Goal: Information Seeking & Learning: Check status

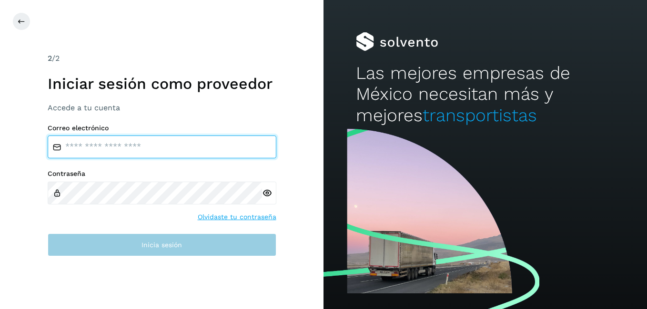
type input "**********"
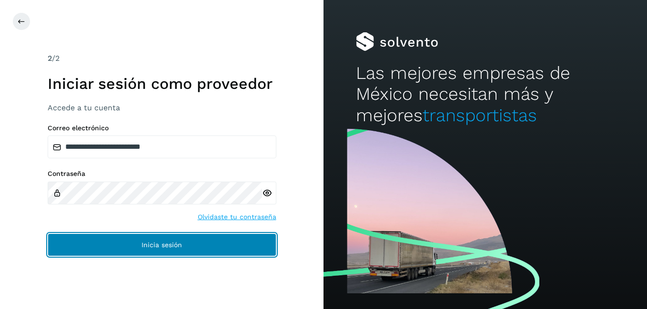
click at [113, 235] on button "Inicia sesión" at bounding box center [162, 245] width 229 height 23
click at [199, 247] on button "Inicia sesión" at bounding box center [162, 245] width 229 height 23
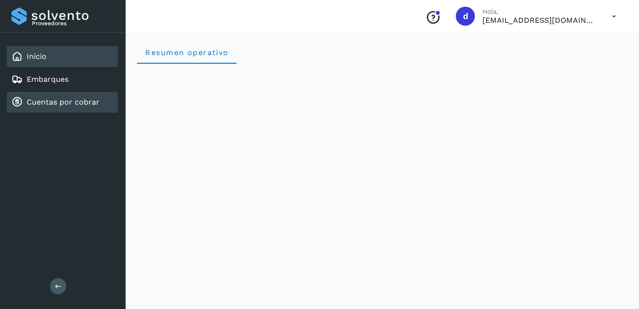
click at [50, 99] on link "Cuentas por cobrar" at bounding box center [63, 102] width 73 height 9
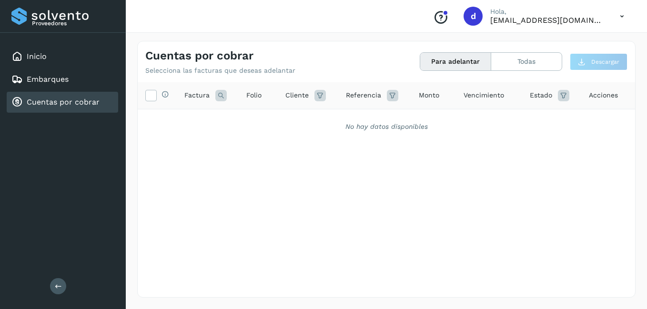
click at [464, 66] on button "Para adelantar" at bounding box center [455, 62] width 71 height 18
click at [458, 61] on button "Para adelantar" at bounding box center [455, 62] width 71 height 18
click at [540, 60] on button "Todas" at bounding box center [526, 62] width 70 height 18
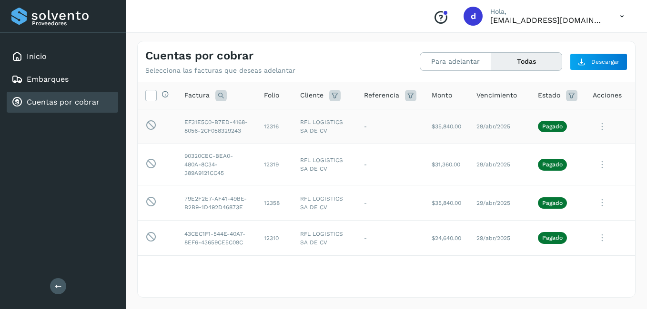
click at [594, 131] on icon at bounding box center [601, 127] width 19 height 20
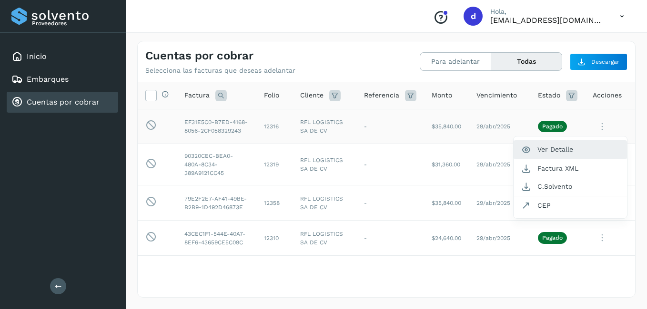
click at [546, 154] on button "Ver Detalle" at bounding box center [569, 149] width 113 height 19
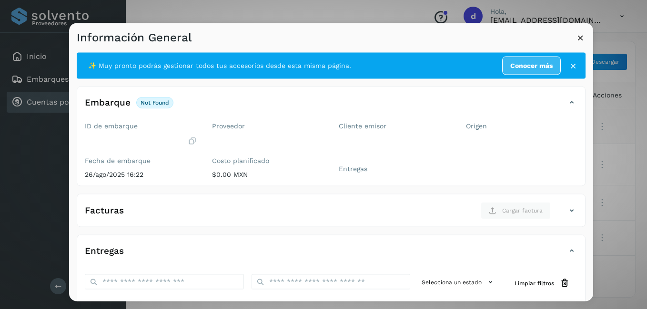
click at [583, 35] on icon at bounding box center [580, 38] width 10 height 10
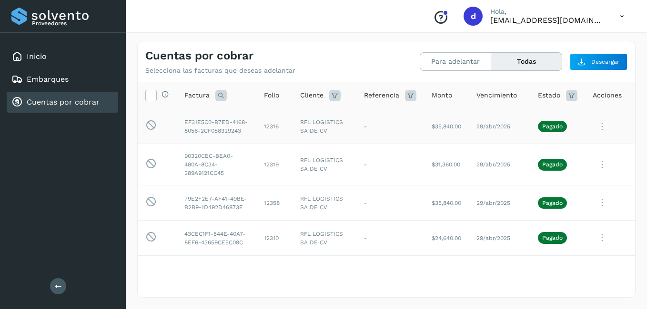
click at [542, 129] on p "Pagado" at bounding box center [552, 126] width 20 height 7
click at [599, 131] on icon at bounding box center [601, 127] width 19 height 20
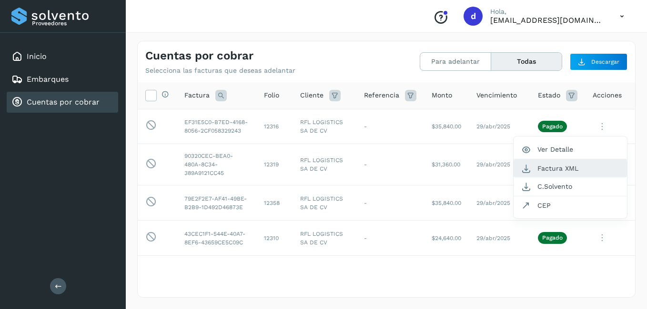
click at [547, 172] on button "Factura XML" at bounding box center [569, 168] width 113 height 18
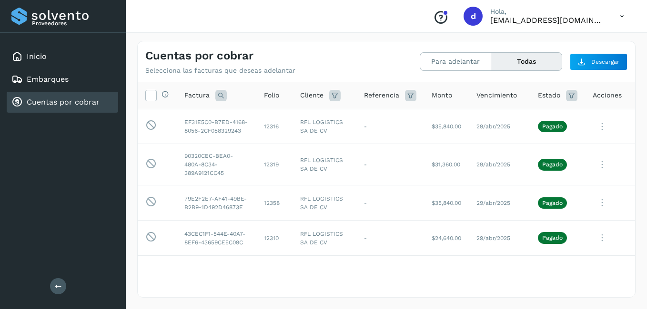
click at [595, 128] on icon at bounding box center [601, 127] width 19 height 20
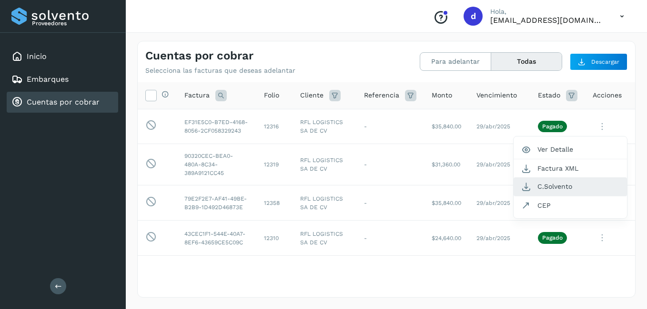
click at [552, 186] on button "C.Solvento" at bounding box center [569, 187] width 113 height 19
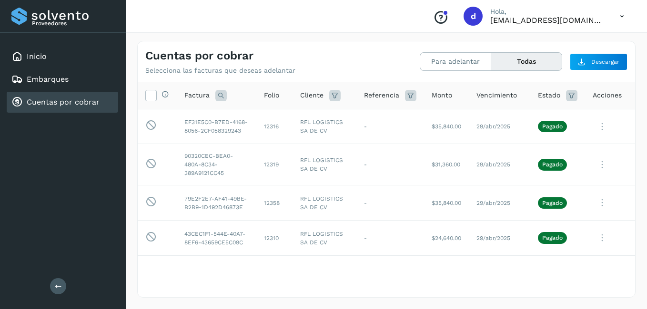
click at [592, 130] on icon at bounding box center [601, 127] width 19 height 20
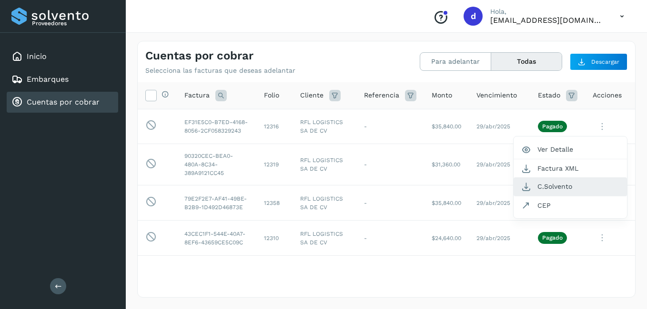
click at [543, 189] on button "C.Solvento" at bounding box center [569, 187] width 113 height 19
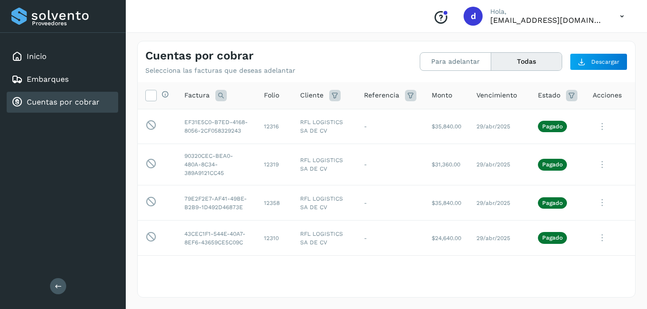
click at [618, 16] on icon at bounding box center [622, 17] width 20 height 20
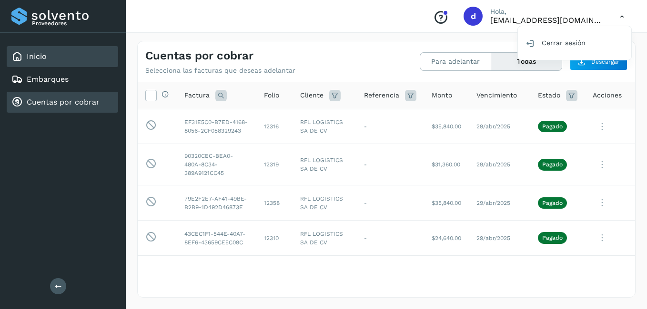
click at [47, 62] on div "Inicio" at bounding box center [62, 56] width 111 height 21
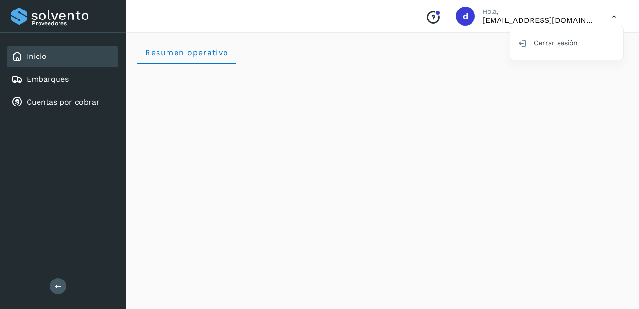
click at [34, 55] on link "Inicio" at bounding box center [37, 56] width 20 height 9
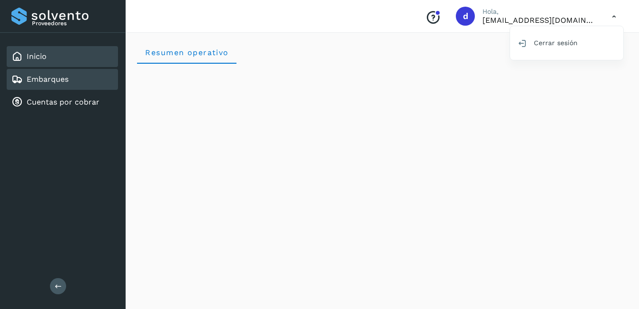
click at [55, 81] on link "Embarques" at bounding box center [48, 79] width 42 height 9
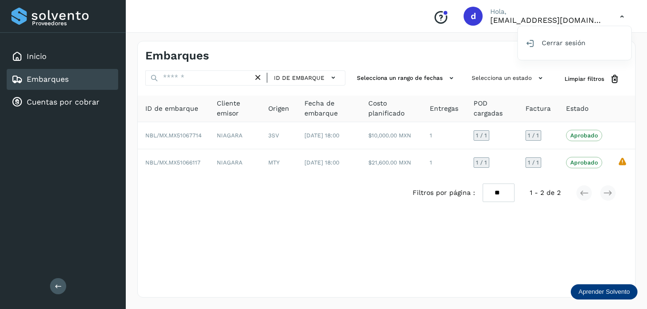
click at [580, 193] on div at bounding box center [323, 154] width 647 height 309
click at [617, 195] on div "Filtros por página : ** ** ** 1 - 2 de 2" at bounding box center [521, 193] width 219 height 19
click at [575, 197] on div "Filtros por página : ** ** ** 1 - 2 de 2" at bounding box center [521, 193] width 219 height 19
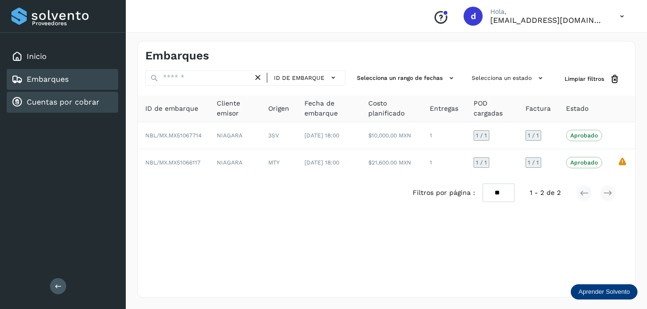
click at [63, 103] on link "Cuentas por cobrar" at bounding box center [63, 102] width 73 height 9
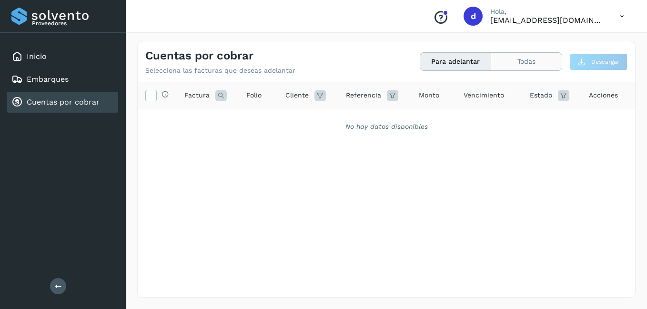
click at [551, 58] on button "Todas" at bounding box center [526, 62] width 70 height 18
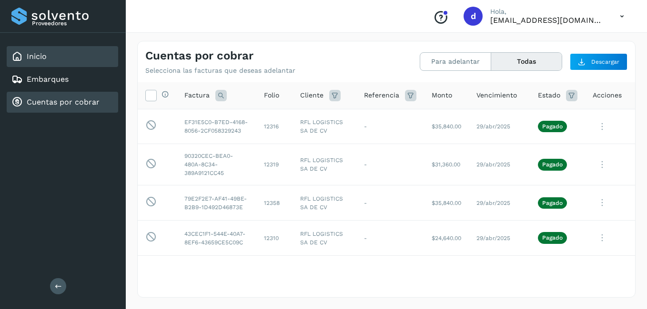
click at [43, 58] on link "Inicio" at bounding box center [37, 56] width 20 height 9
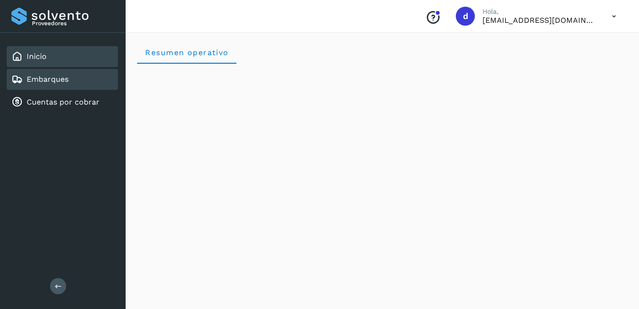
click at [59, 81] on link "Embarques" at bounding box center [48, 79] width 42 height 9
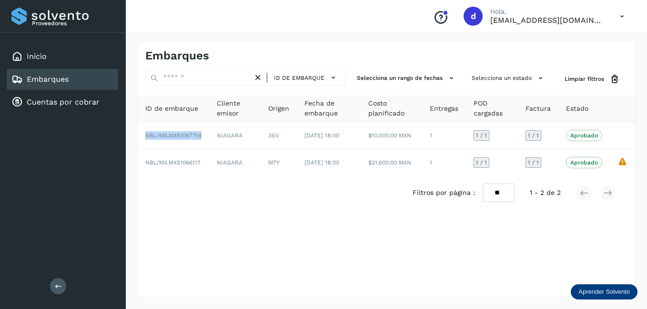
drag, startPoint x: 200, startPoint y: 134, endPoint x: 133, endPoint y: 135, distance: 67.6
click at [133, 135] on div "Embarques ID de embarque Selecciona un rango de fechas Selecciona un estado Lim…" at bounding box center [386, 170] width 521 height 280
copy table "ID de embarque Cliente emisor Origen Fecha de embarque Costo planificado Entreg…"
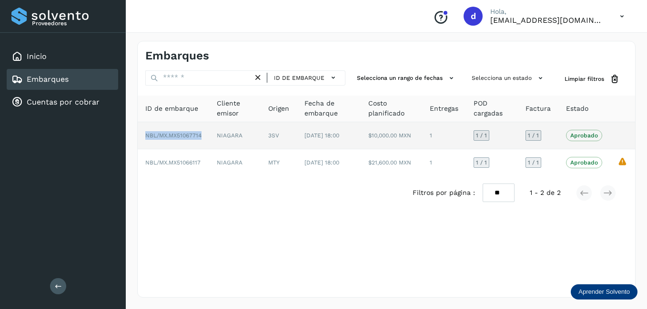
copy table "ID de embarque Cliente emisor Origen Fecha de embarque Costo planificado Entreg…"
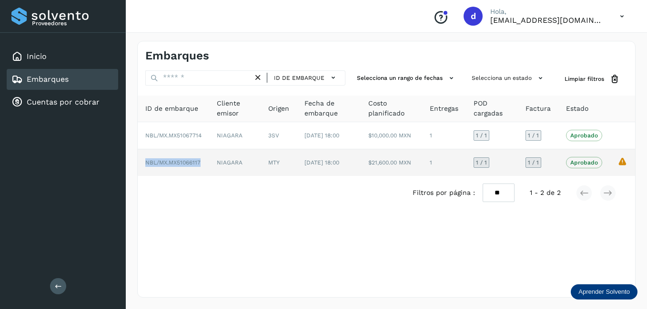
drag, startPoint x: 203, startPoint y: 164, endPoint x: 146, endPoint y: 168, distance: 57.7
click at [146, 168] on td "NBL/MX.MX51066117" at bounding box center [173, 162] width 71 height 27
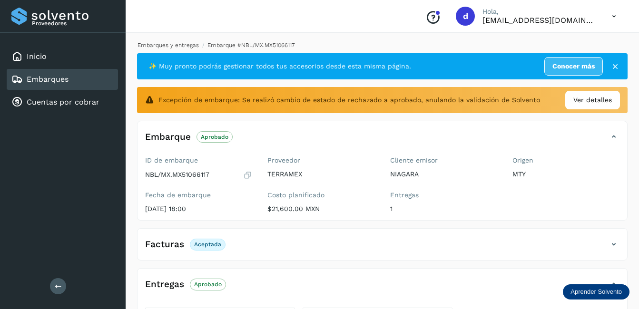
click at [162, 45] on link "Embarques y entregas" at bounding box center [168, 45] width 61 height 7
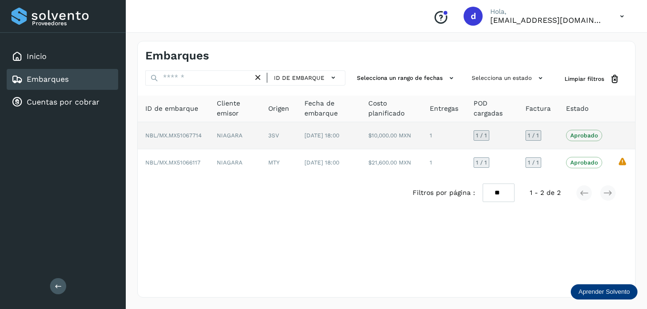
click at [573, 138] on p "Aprobado" at bounding box center [584, 135] width 28 height 7
click at [585, 131] on span "Aprobado" at bounding box center [584, 135] width 36 height 11
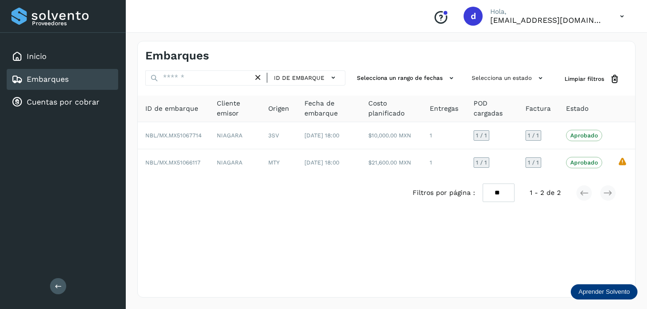
drag, startPoint x: 199, startPoint y: 108, endPoint x: 155, endPoint y: 112, distance: 43.6
click at [155, 112] on div "ID de embarque" at bounding box center [173, 109] width 56 height 10
click at [619, 10] on icon at bounding box center [622, 17] width 20 height 20
